Goal: Navigation & Orientation: Find specific page/section

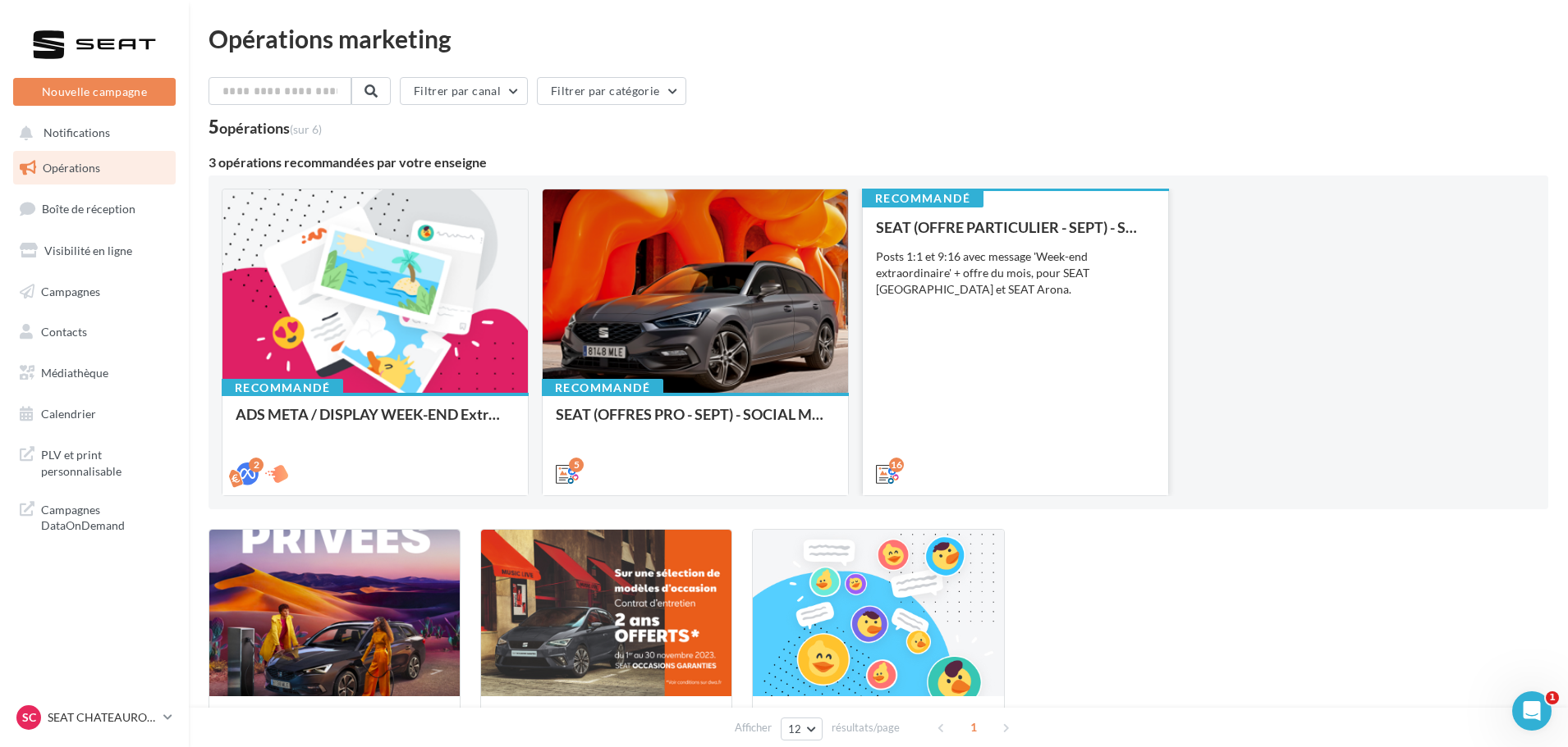
click at [1019, 267] on div "Posts 1:1 et 9:16 avec message 'Week-end extraordinaire' + offre du mois, pour …" at bounding box center [1015, 273] width 279 height 49
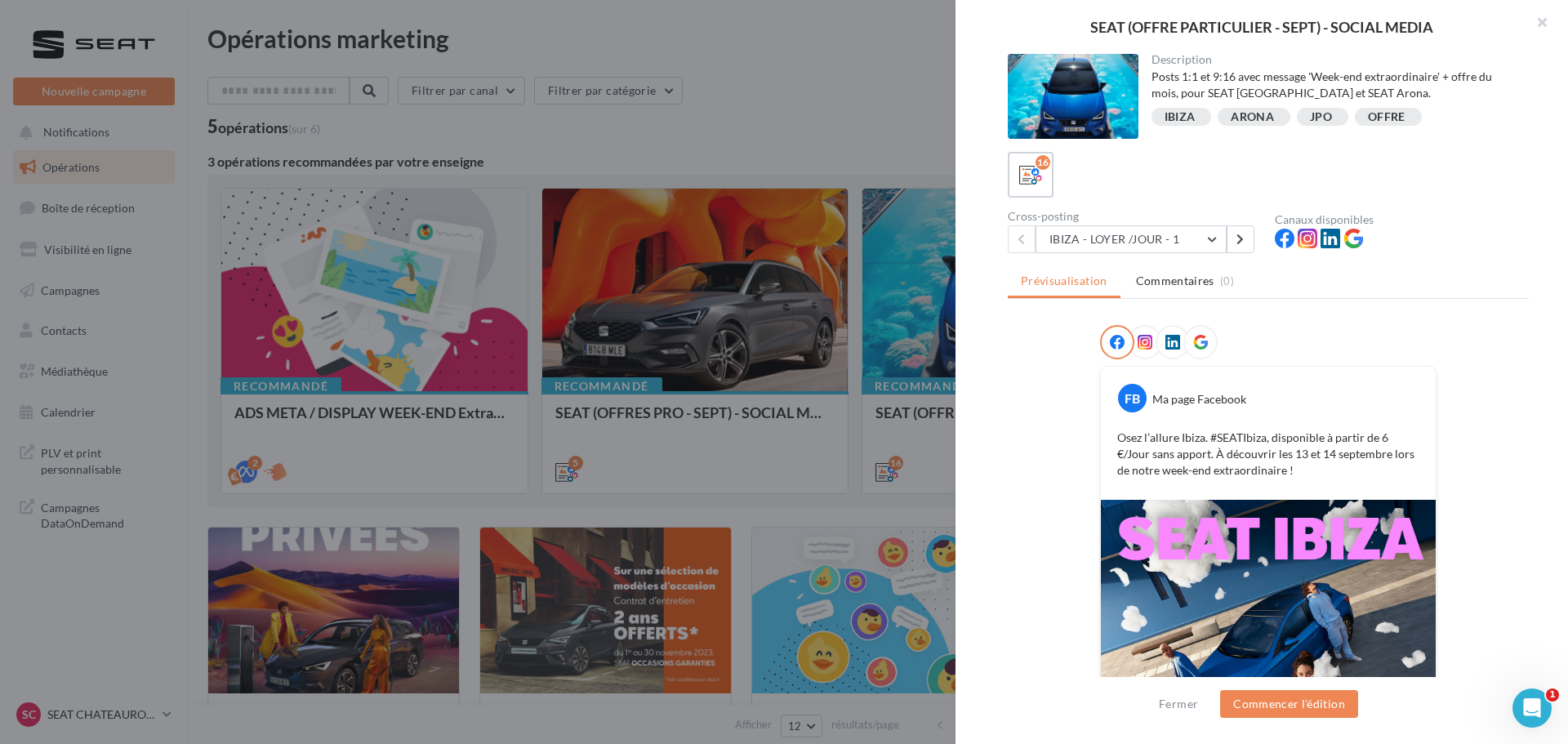
scroll to position [165, 0]
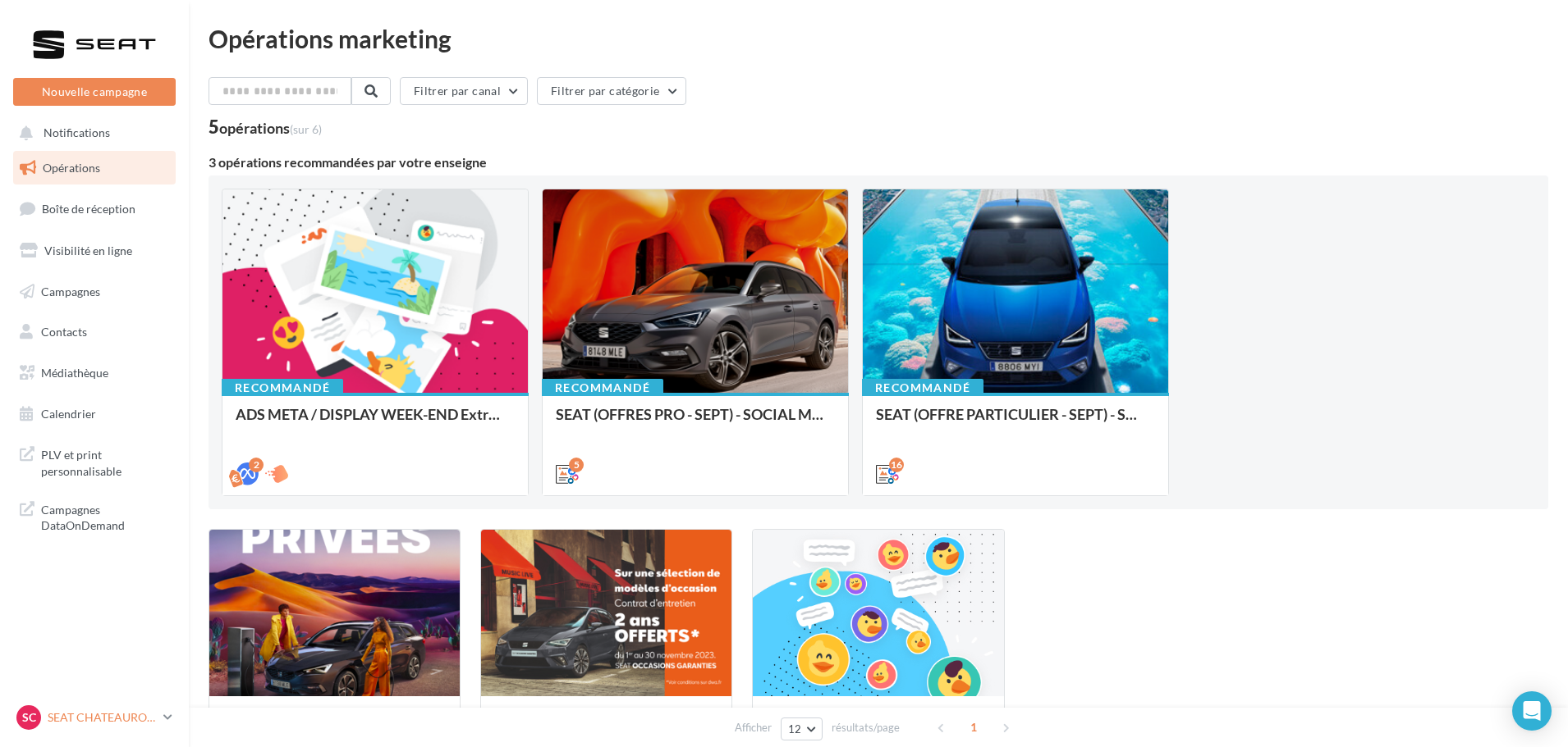
click at [68, 708] on div "SC SEAT [GEOGRAPHIC_DATA] seat-[GEOGRAPHIC_DATA]-36007" at bounding box center [86, 718] width 140 height 25
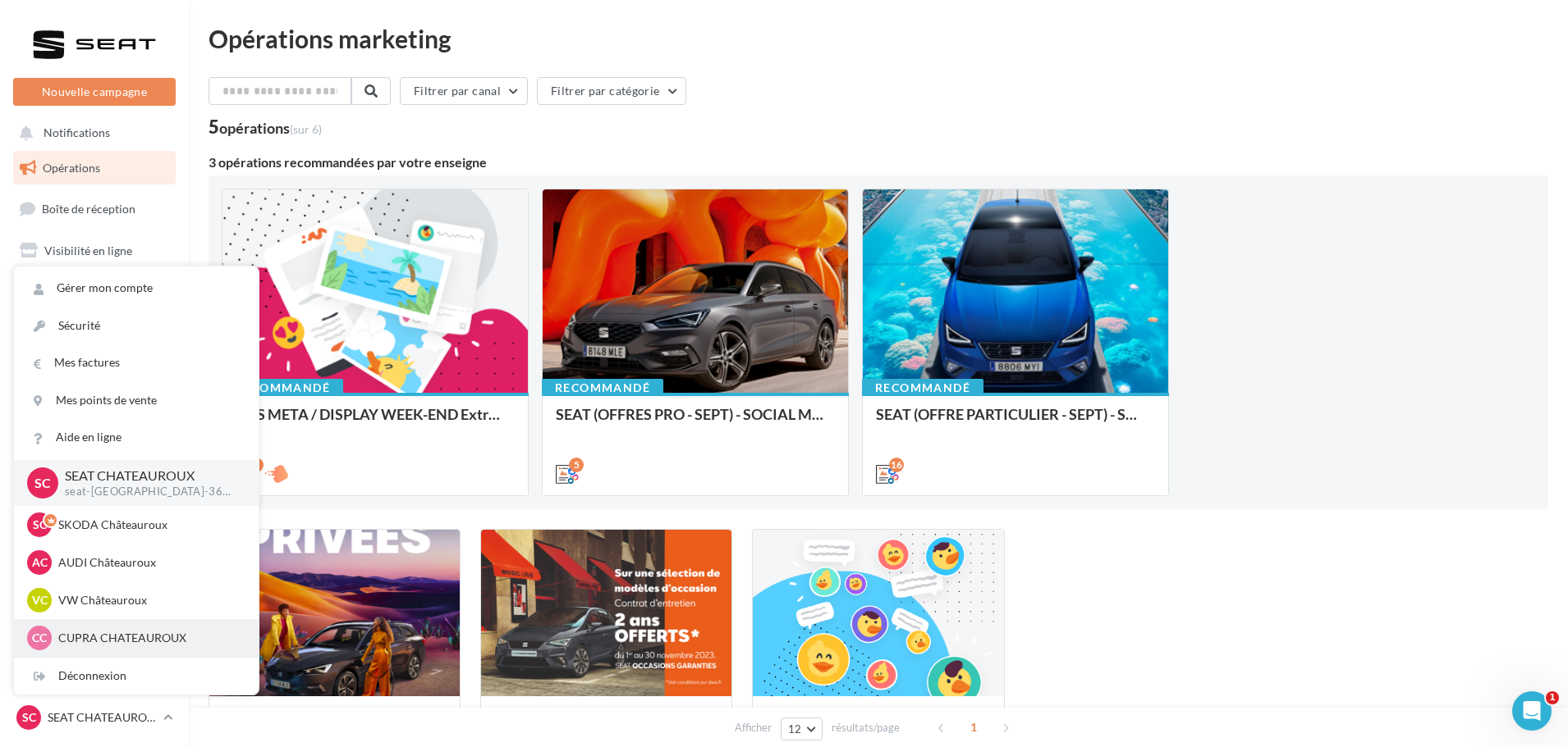
click at [106, 627] on div "CC CUPRA CHATEAUROUX cupra-chateauroux-36007" at bounding box center [137, 638] width 218 height 25
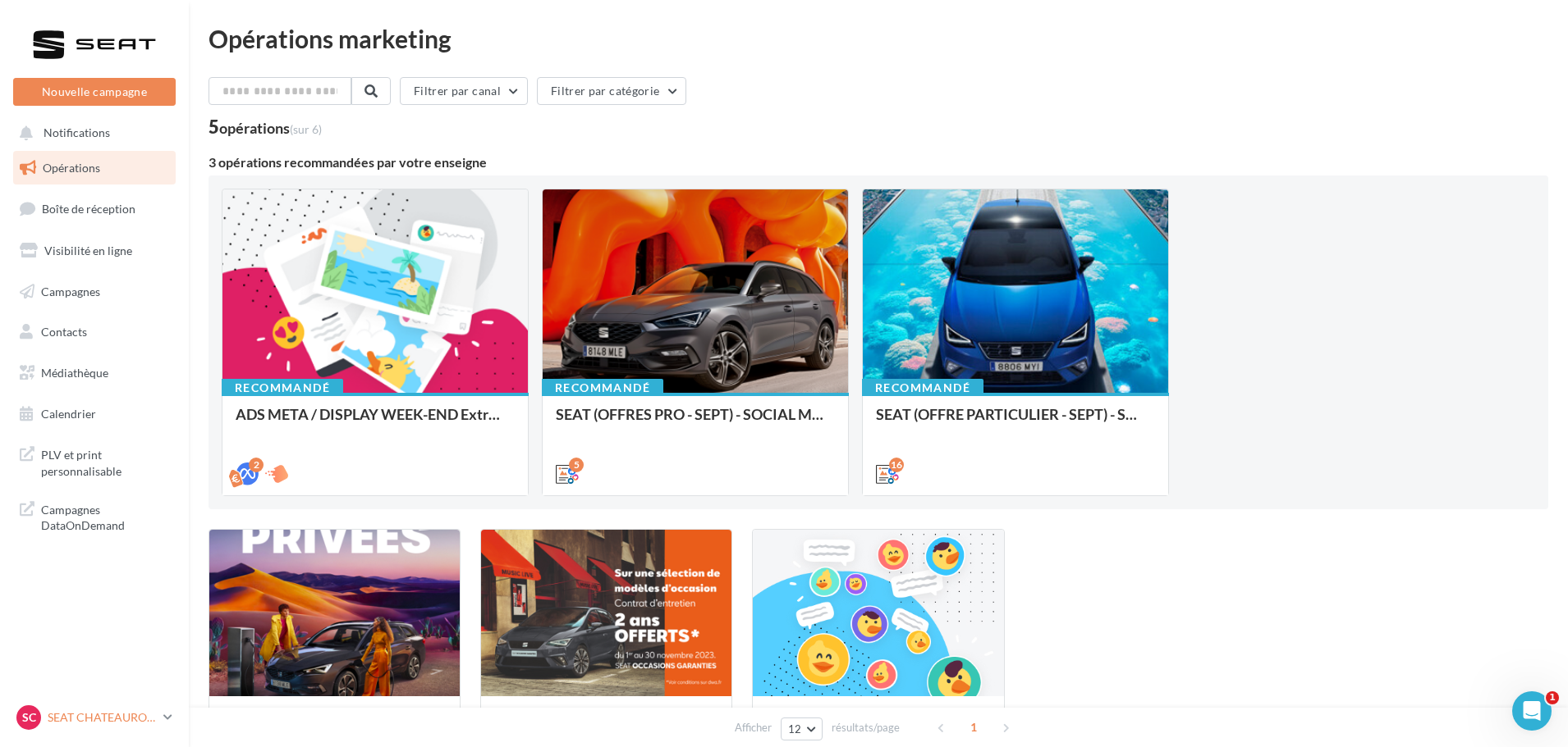
drag, startPoint x: 61, startPoint y: 728, endPoint x: 65, endPoint y: 705, distance: 23.3
click at [60, 727] on div "SC SEAT [GEOGRAPHIC_DATA] seat-[GEOGRAPHIC_DATA]-36007" at bounding box center [86, 718] width 140 height 25
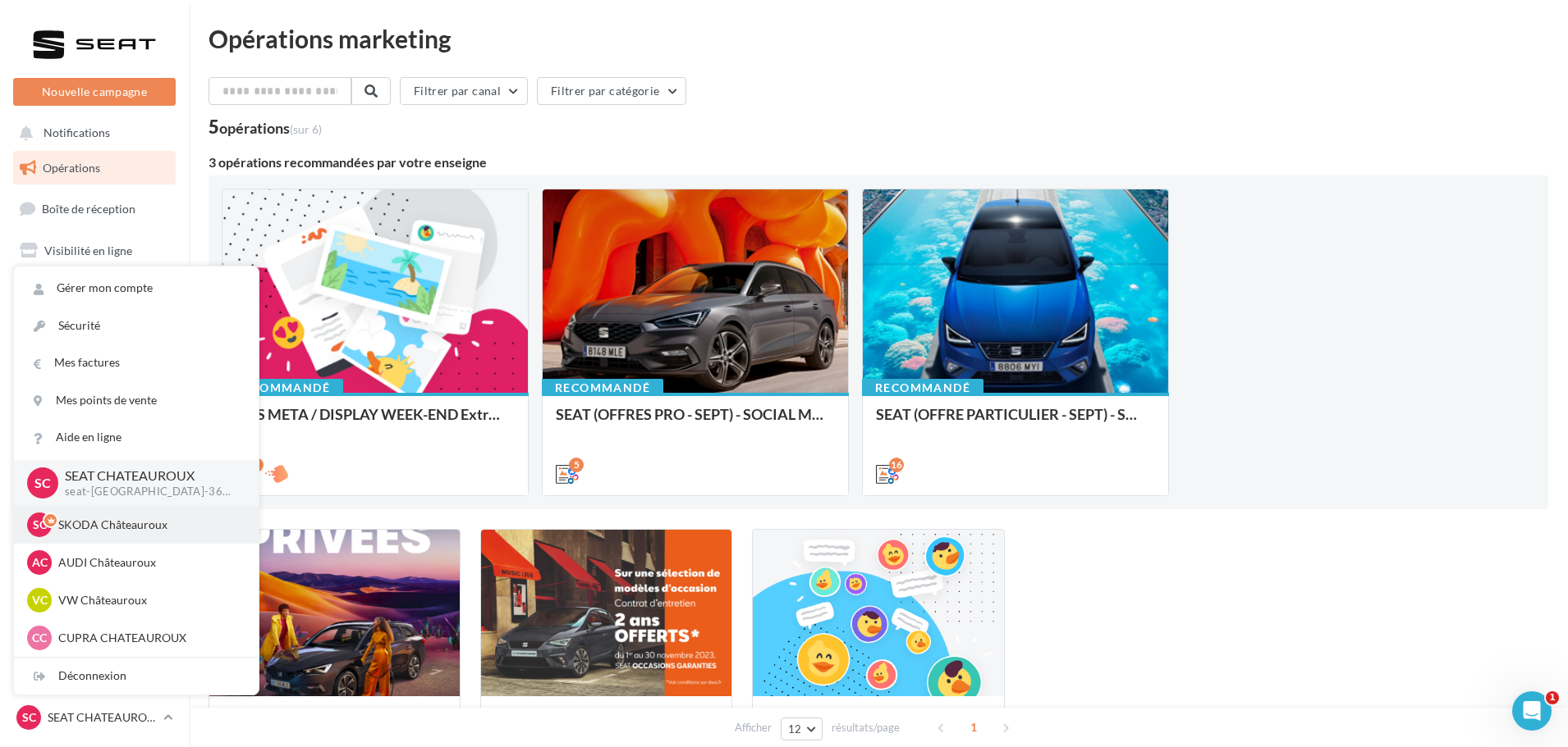
click at [104, 526] on p "SKODA Châteauroux" at bounding box center [148, 524] width 180 height 16
